Goal: Task Accomplishment & Management: Manage account settings

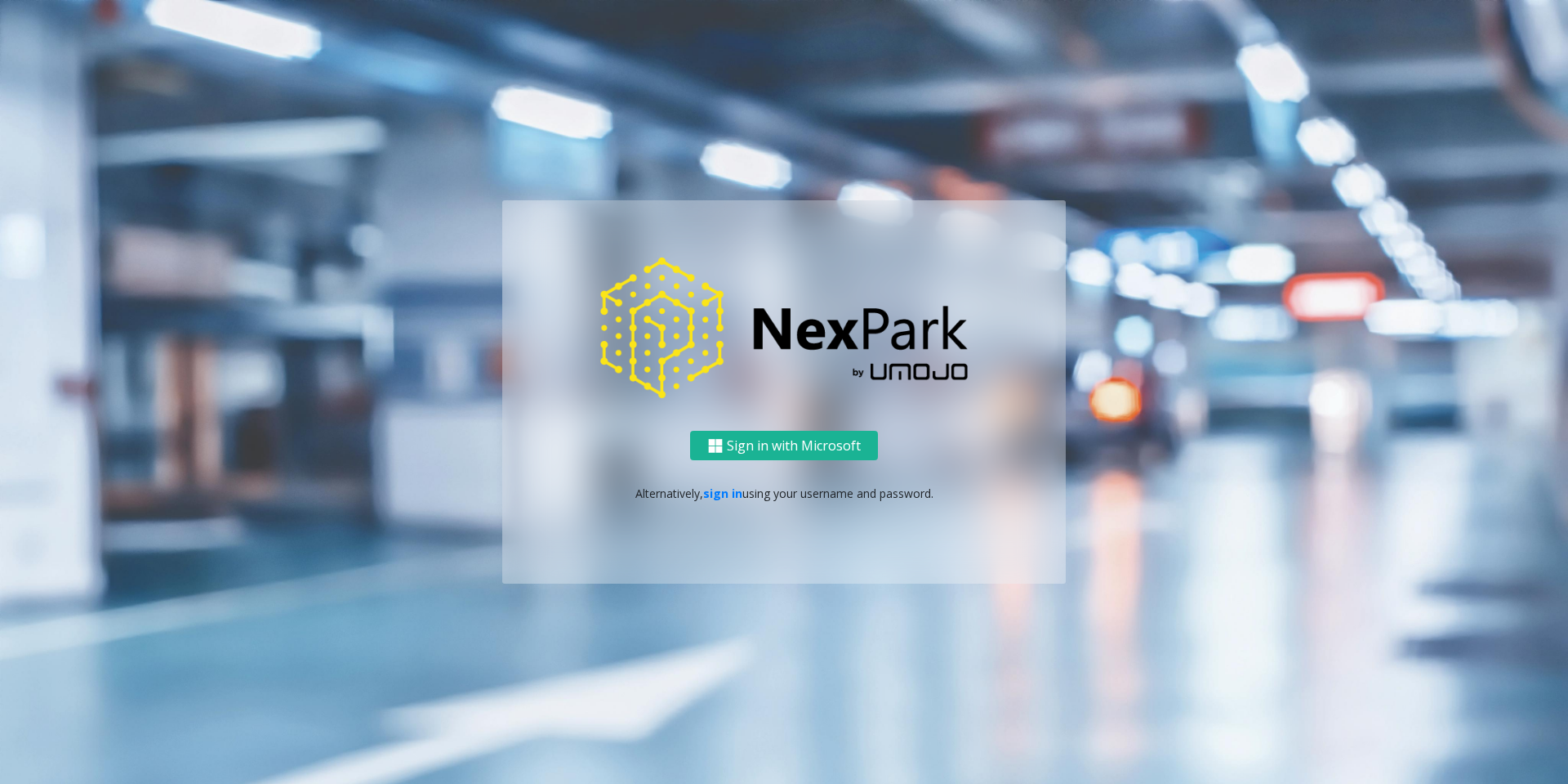
click at [720, 484] on div "Sign in with Microsoft Alternatively, sign in using your username and password." at bounding box center [784, 507] width 564 height 153
click at [720, 491] on link "sign in" at bounding box center [723, 493] width 39 height 16
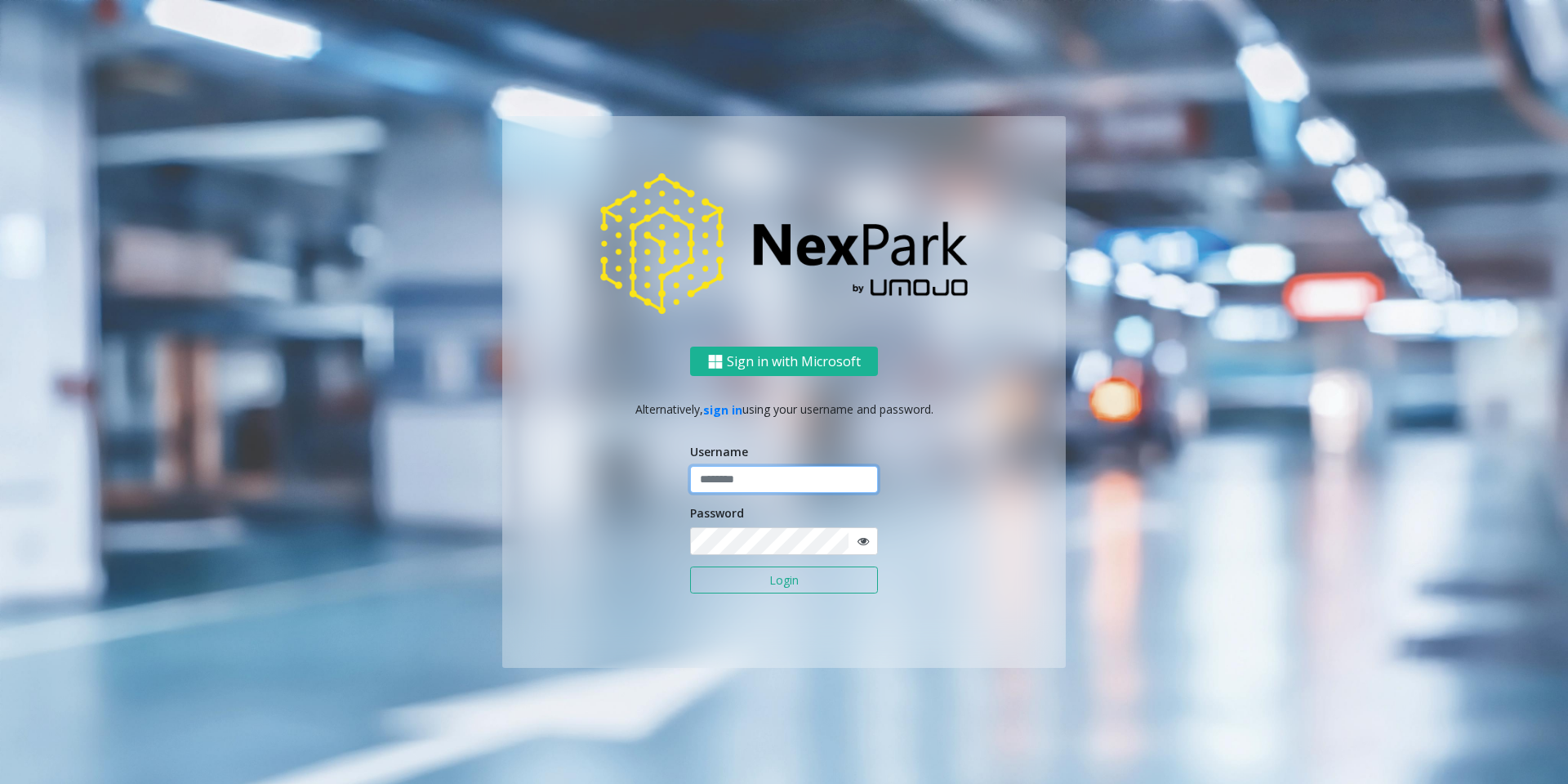
click at [740, 479] on input "text" at bounding box center [784, 480] width 188 height 28
type input "********"
click at [690, 567] on button "Login" at bounding box center [784, 581] width 188 height 28
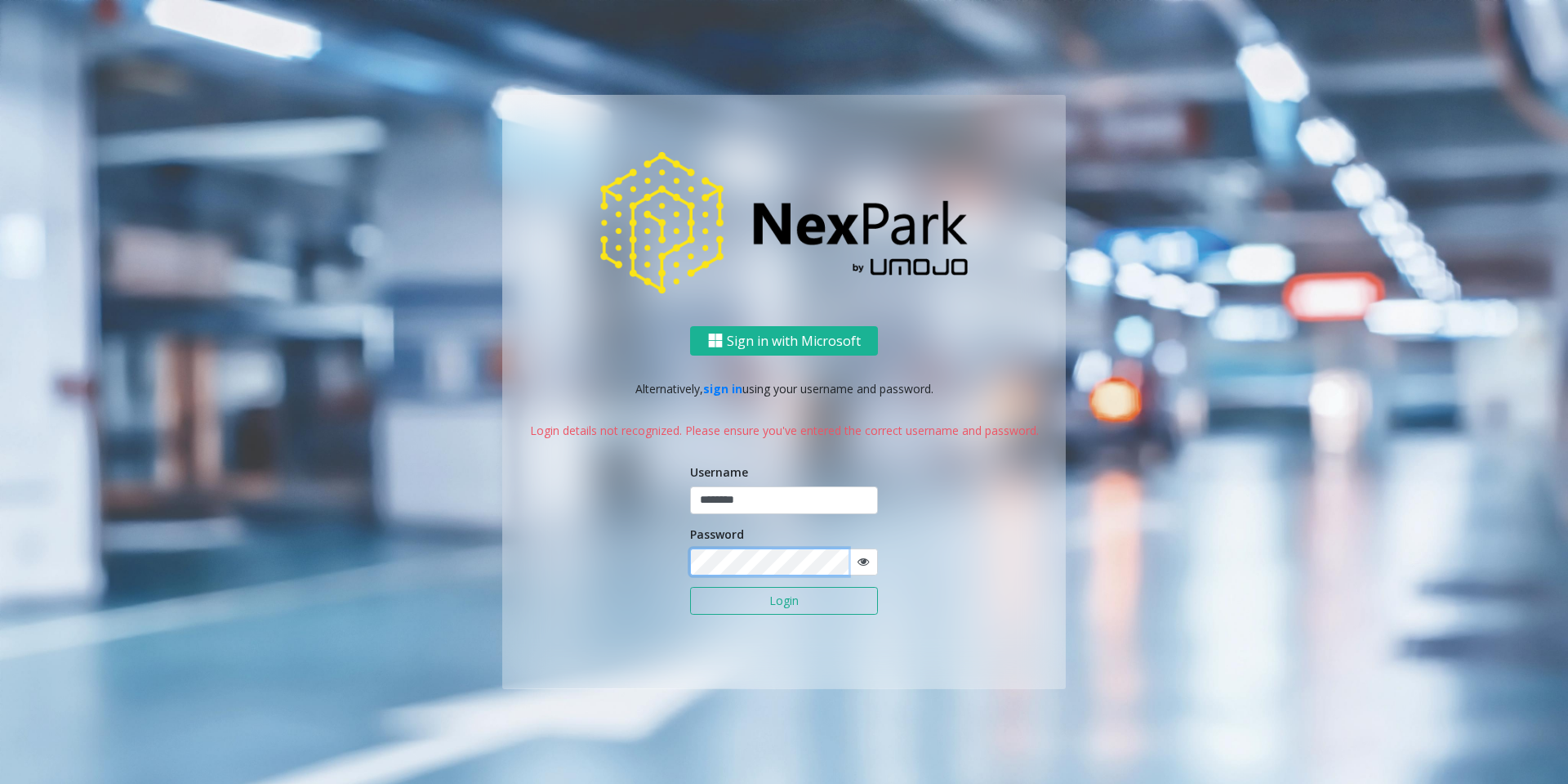
click at [534, 565] on div "Sign in with Microsoft Alternatively, sign in using your username and password.…" at bounding box center [784, 508] width 564 height 362
click at [647, 561] on div "Sign in with Microsoft Alternatively, sign in using your username and password.…" at bounding box center [784, 508] width 564 height 362
click at [769, 597] on button "Login" at bounding box center [784, 600] width 188 height 28
click at [761, 583] on form "Username ******** Password Login" at bounding box center [784, 547] width 188 height 168
click at [755, 594] on button "Login" at bounding box center [784, 600] width 188 height 28
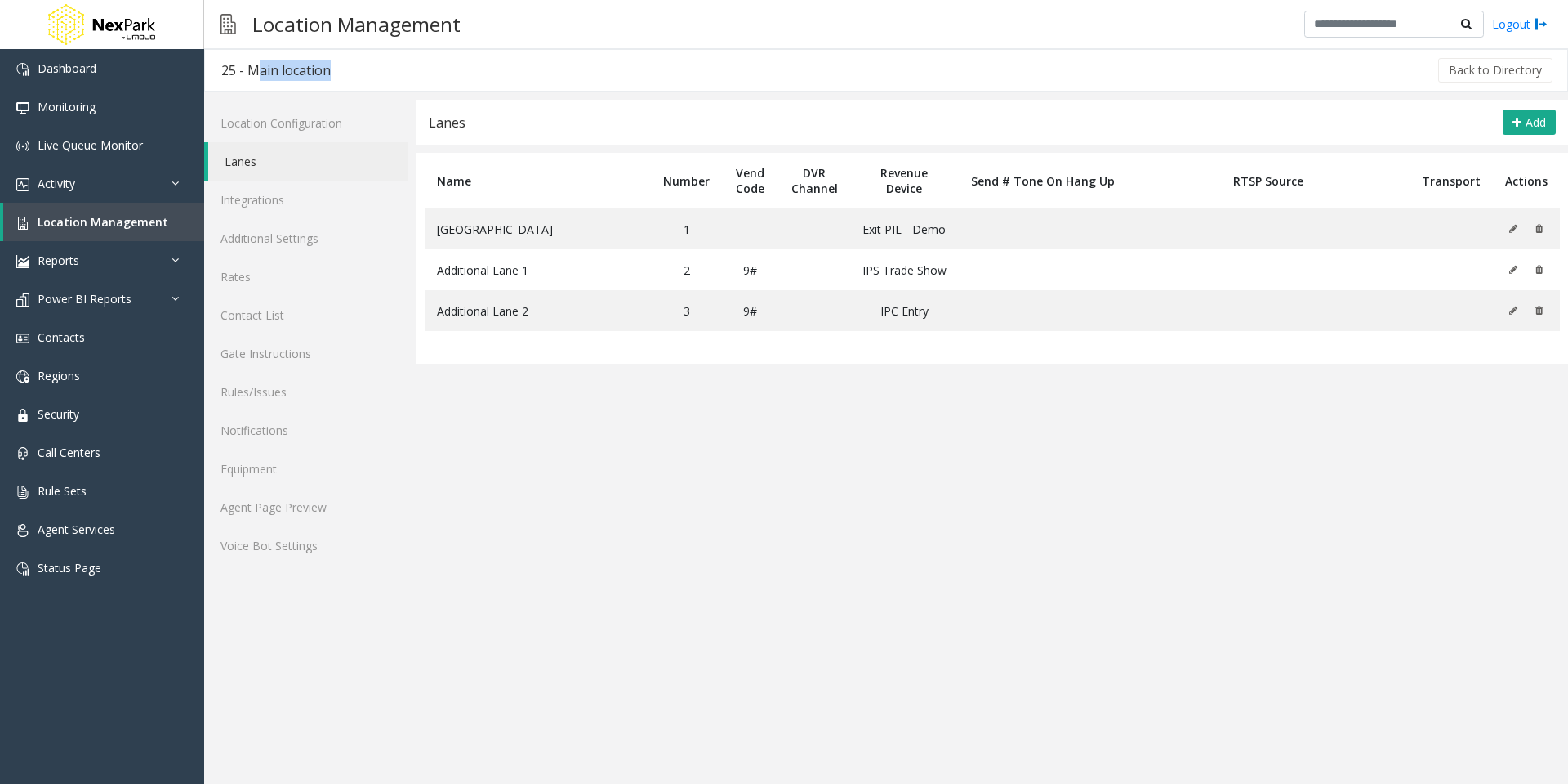
drag, startPoint x: 275, startPoint y: 67, endPoint x: 246, endPoint y: 66, distance: 29.0
click at [246, 66] on div "25 - Main location Back to Directory" at bounding box center [886, 71] width 1364 height 43
drag, startPoint x: 317, startPoint y: 78, endPoint x: 328, endPoint y: 76, distance: 11.2
click at [317, 77] on div "25 - Main location" at bounding box center [276, 71] width 110 height 21
click at [362, 69] on div "Back to Directory" at bounding box center [951, 71] width 1208 height 41
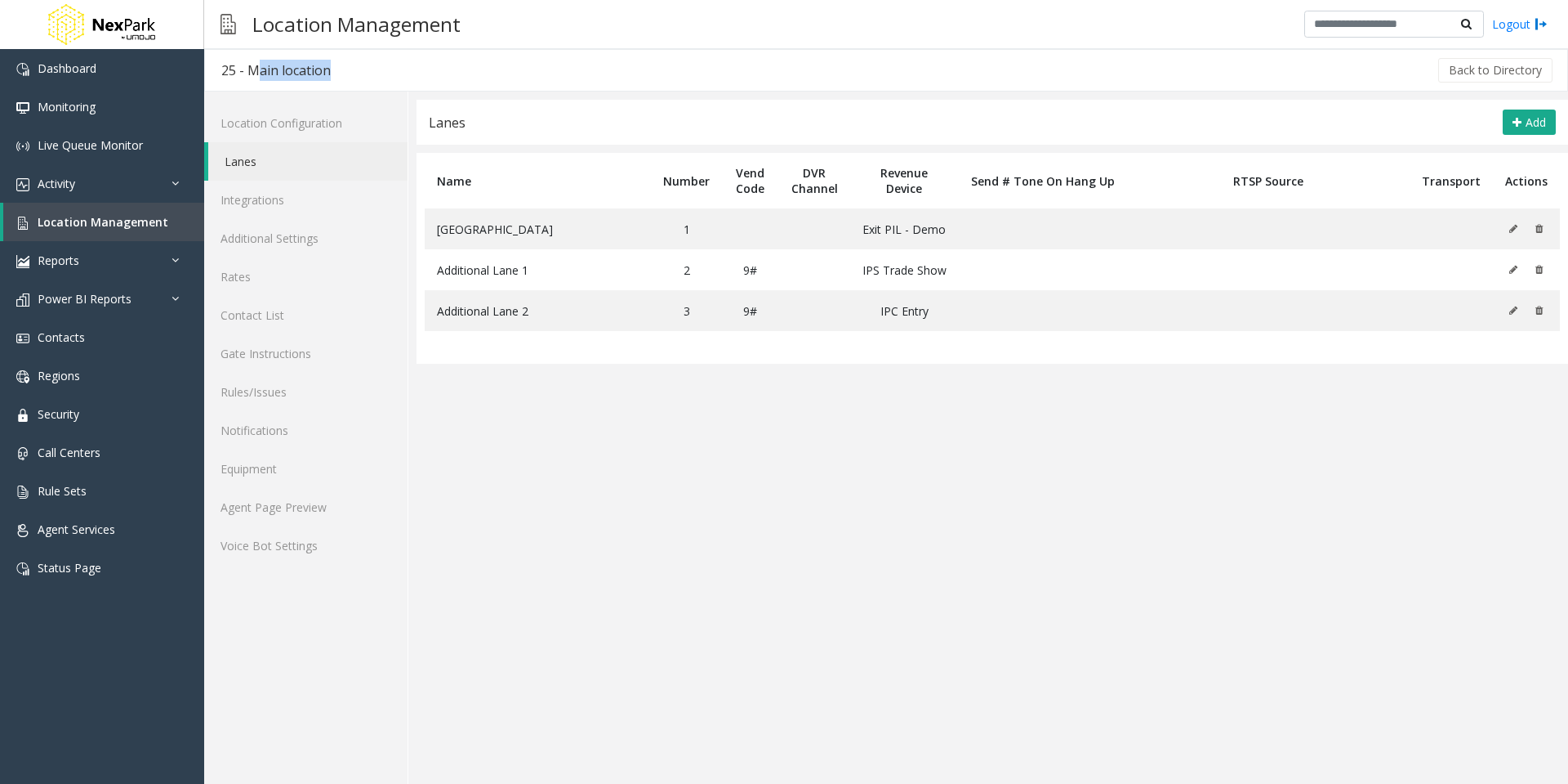
drag, startPoint x: 380, startPoint y: 72, endPoint x: 248, endPoint y: 71, distance: 132.0
click at [248, 71] on div "25 - Main location Back to Directory" at bounding box center [886, 71] width 1364 height 43
copy div "Main location"
